Goal: Obtain resource: Obtain resource

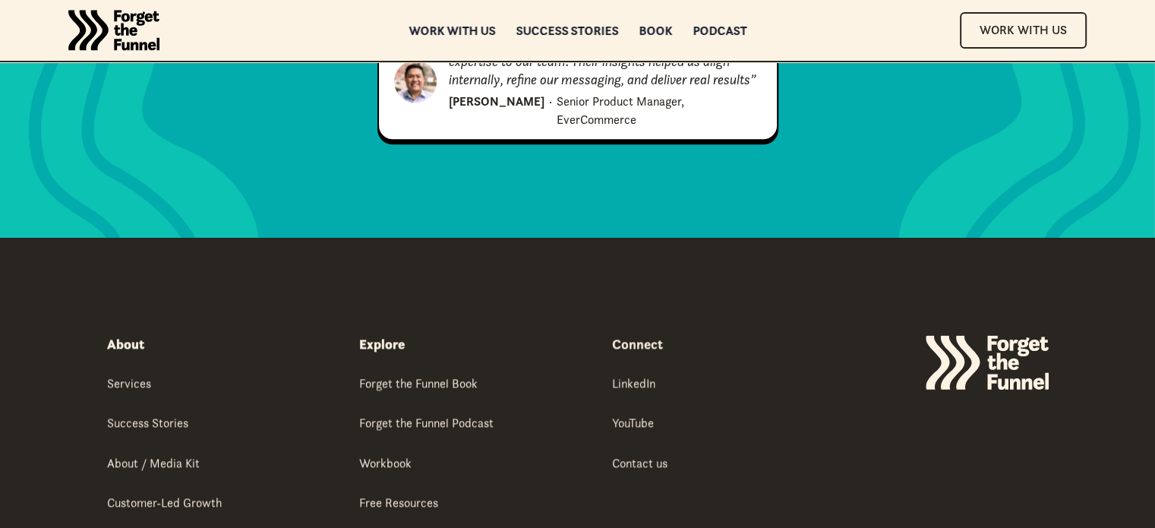
scroll to position [7794, 0]
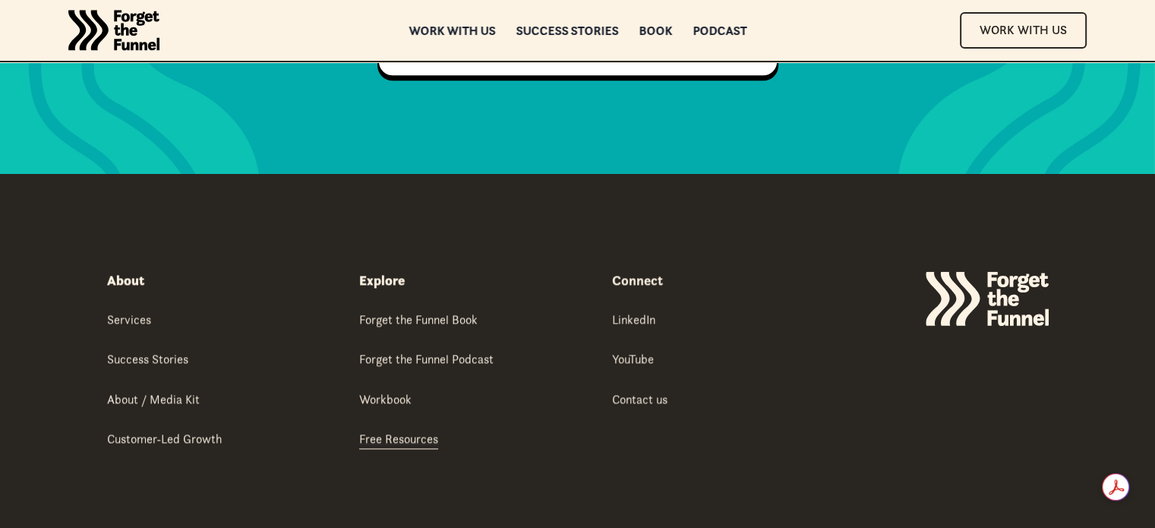
click at [396, 430] on div "Free Resources" at bounding box center [398, 438] width 79 height 17
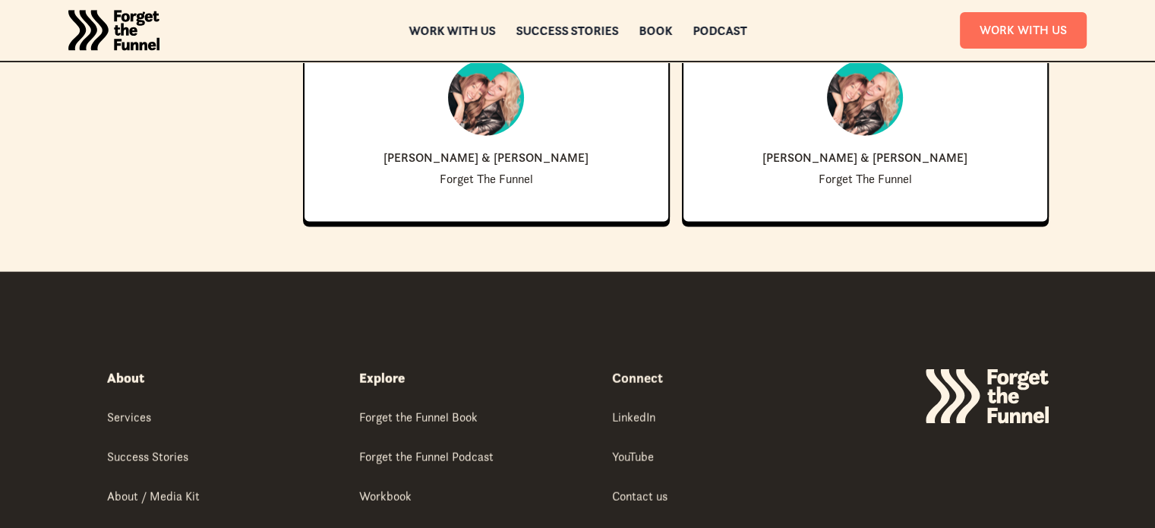
scroll to position [3416, 0]
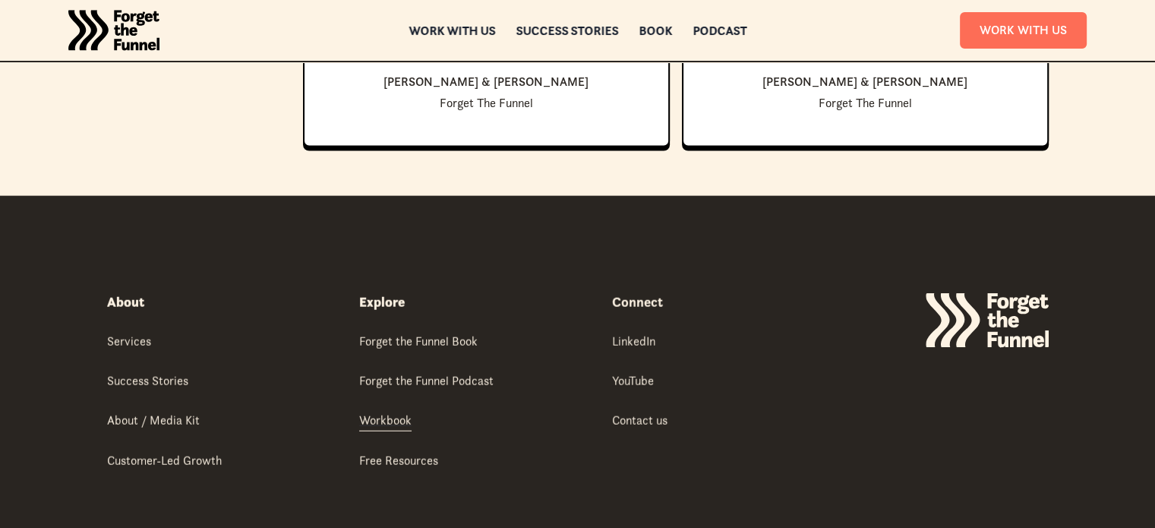
click at [398, 414] on div "Workbook" at bounding box center [385, 419] width 52 height 17
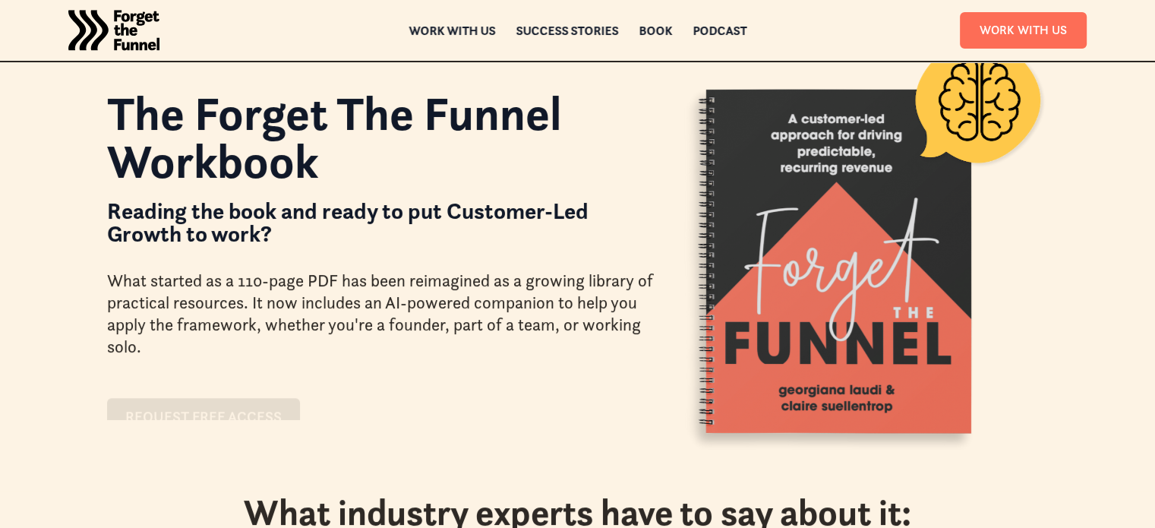
scroll to position [228, 0]
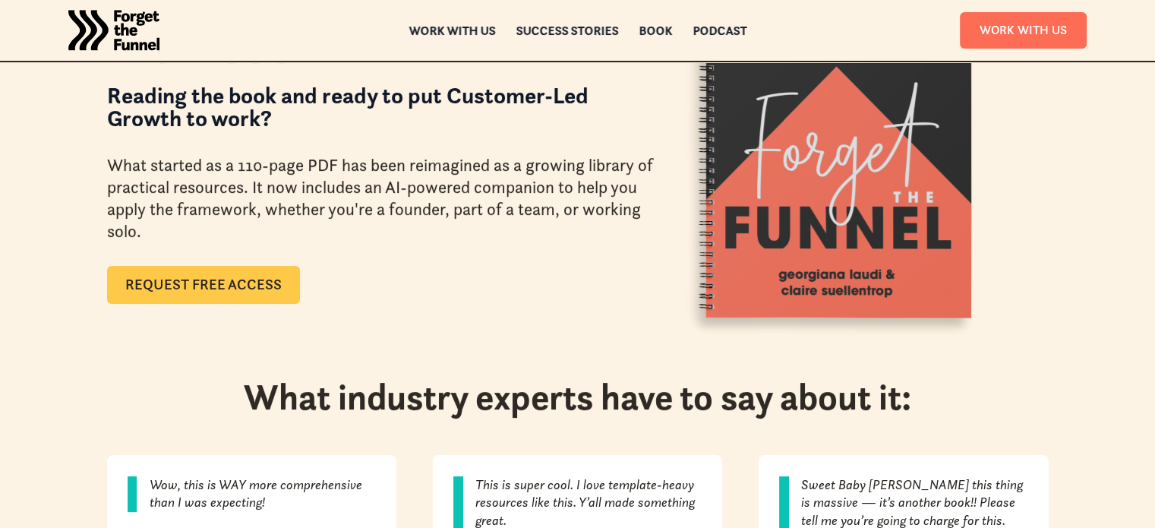
click at [215, 279] on link "Request Free Access" at bounding box center [203, 285] width 193 height 38
click at [214, 285] on link "Request Free Access" at bounding box center [203, 285] width 193 height 38
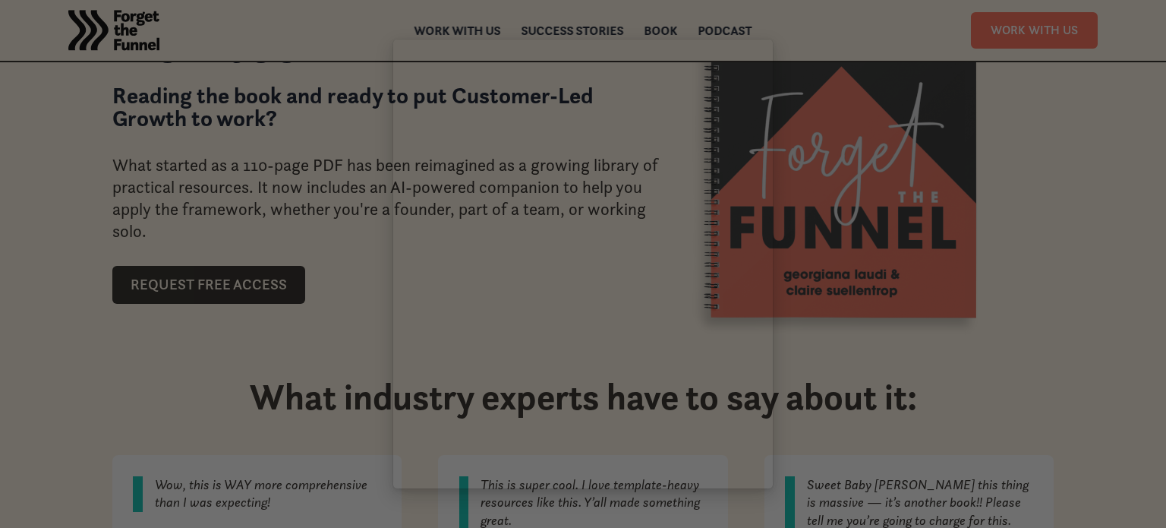
click at [17, 260] on div at bounding box center [583, 264] width 1166 height 528
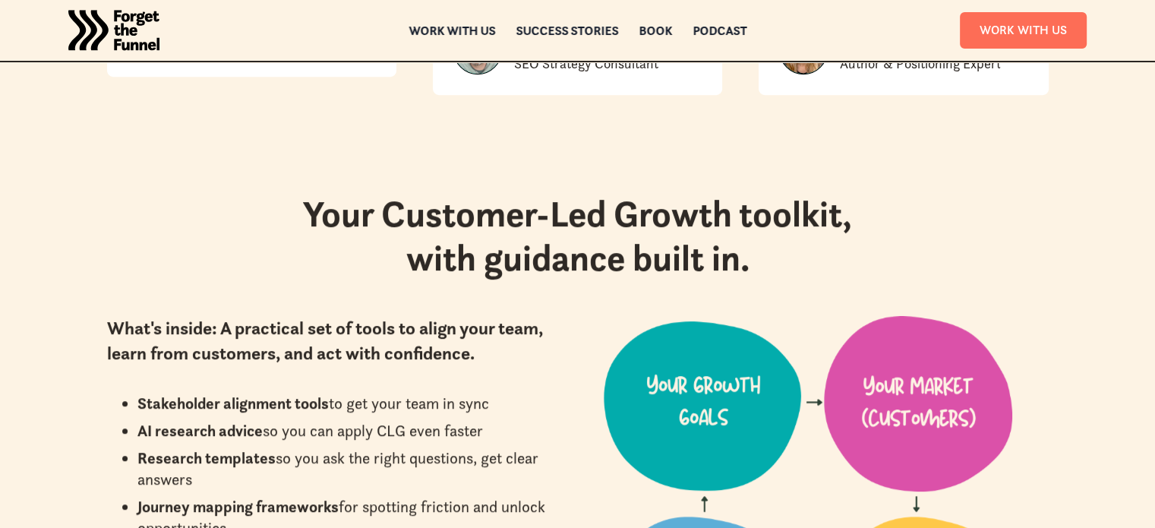
scroll to position [531, 0]
